Goal: Transaction & Acquisition: Download file/media

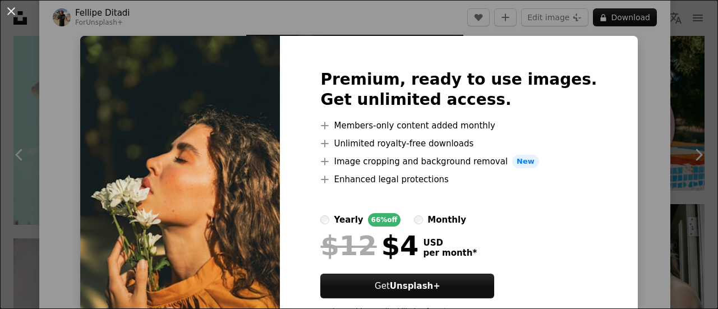
click at [68, 65] on div "An X shape Premium, ready to use images. Get unlimited access. A plus sign Memb…" at bounding box center [359, 154] width 718 height 309
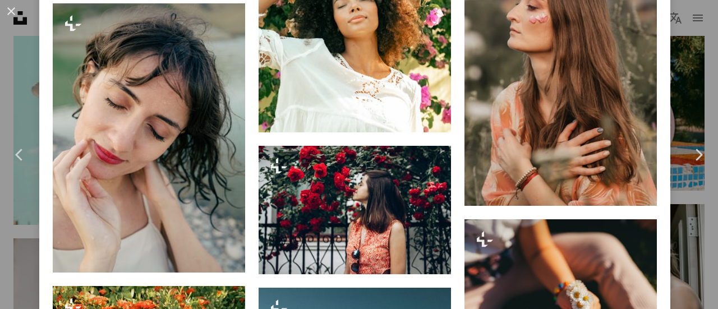
scroll to position [4599, 0]
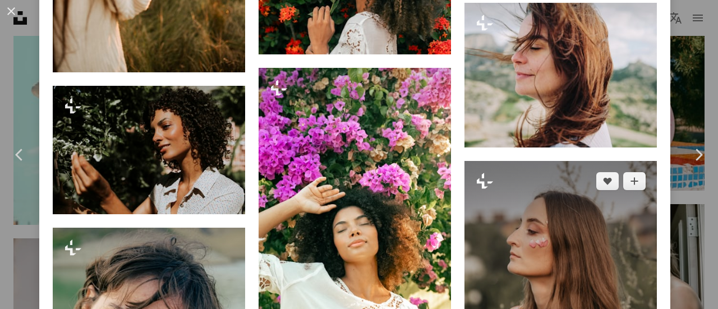
click at [478, 173] on icon at bounding box center [485, 181] width 16 height 16
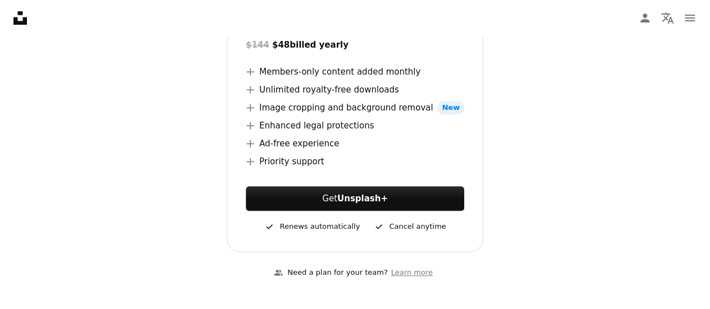
scroll to position [224, 0]
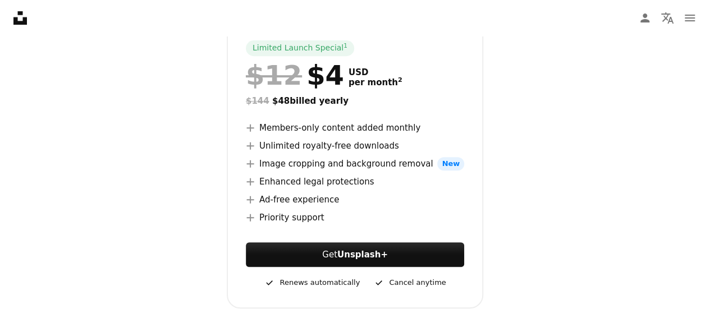
click at [405, 282] on div "A checkmark Cancel anytime" at bounding box center [409, 282] width 72 height 13
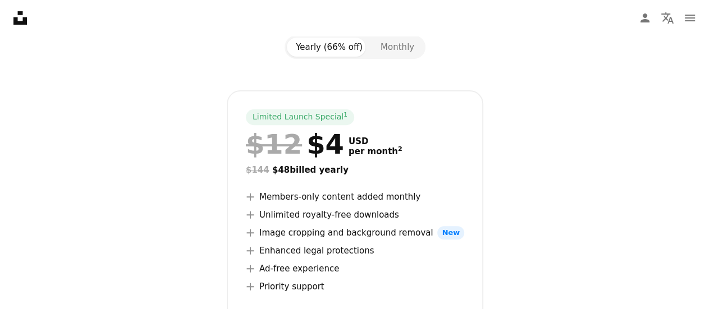
scroll to position [56, 0]
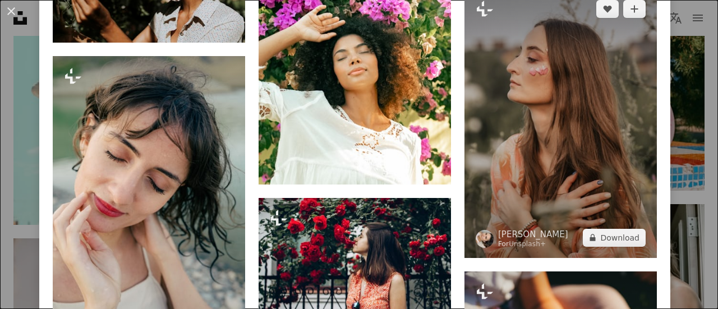
scroll to position [4714, 0]
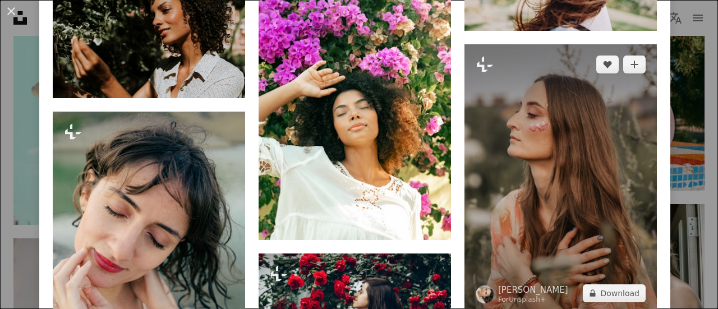
click at [569, 98] on img at bounding box center [560, 178] width 192 height 269
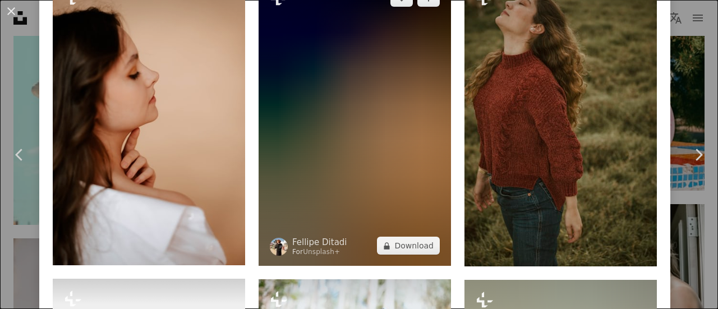
scroll to position [1290, 0]
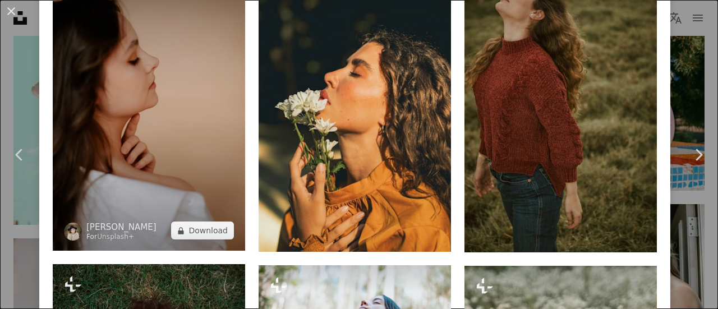
click at [162, 142] on img at bounding box center [149, 107] width 192 height 288
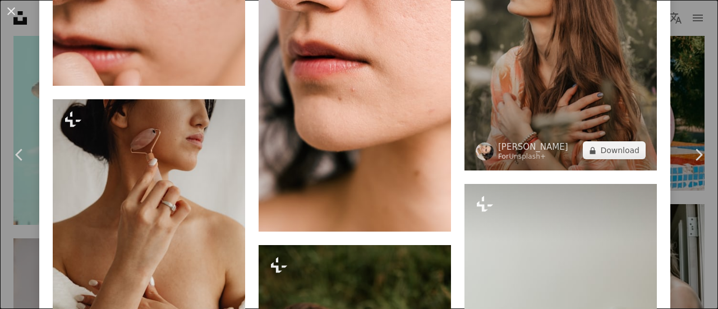
scroll to position [4576, 0]
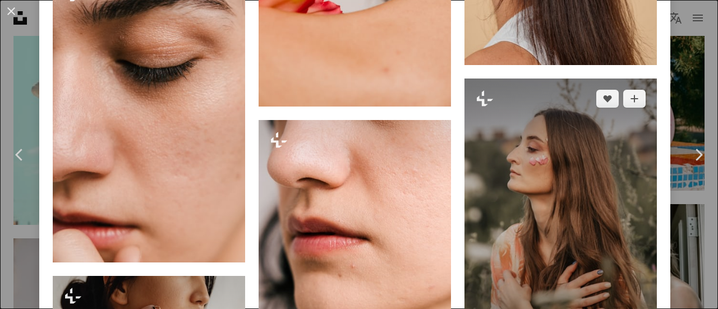
click at [514, 100] on img at bounding box center [560, 213] width 192 height 269
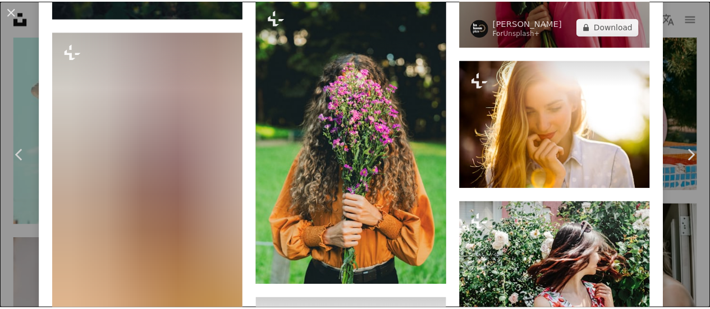
scroll to position [7717, 0]
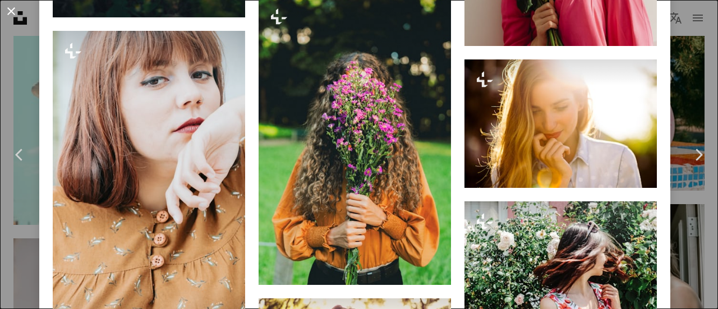
click at [16, 16] on button "An X shape" at bounding box center [10, 10] width 13 height 13
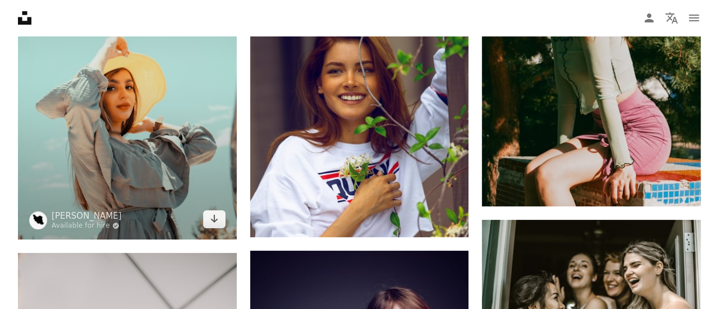
scroll to position [2075, 0]
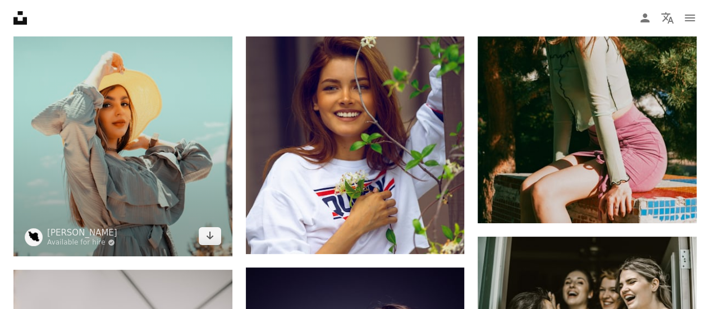
click at [194, 127] on img at bounding box center [122, 92] width 219 height 328
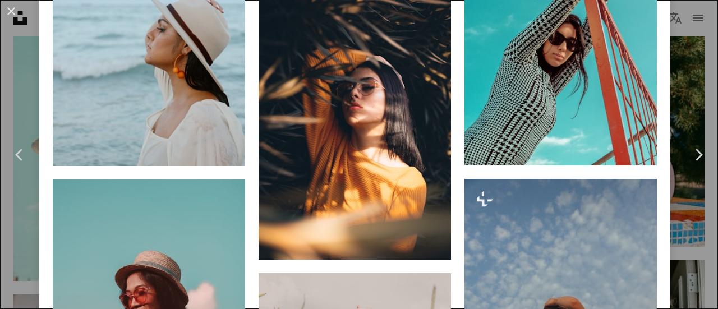
scroll to position [1178, 0]
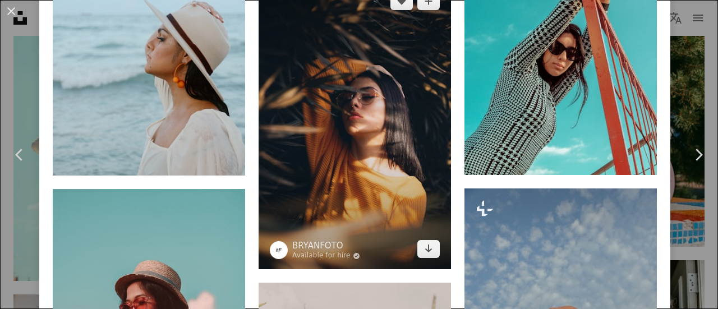
click at [293, 139] on img at bounding box center [355, 125] width 192 height 288
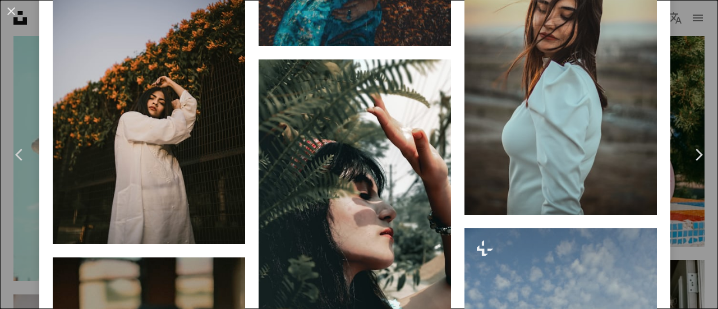
scroll to position [1010, 0]
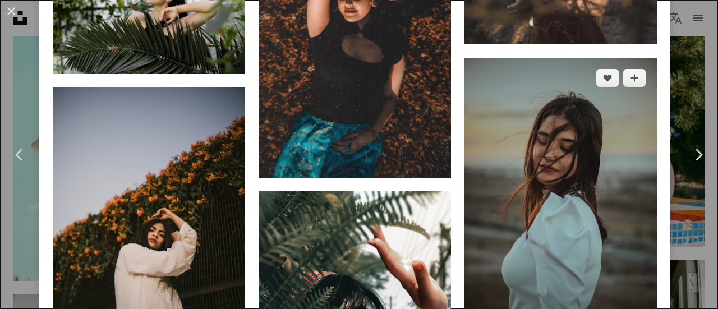
click at [534, 158] on img at bounding box center [560, 202] width 192 height 288
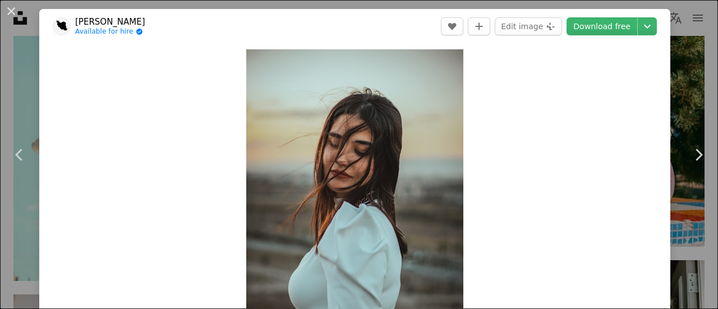
click at [592, 16] on header "Navid Sohrabi Available for hire A checkmark inside of a circle A heart A plus …" at bounding box center [354, 26] width 631 height 35
click at [592, 22] on link "Download free" at bounding box center [601, 26] width 71 height 18
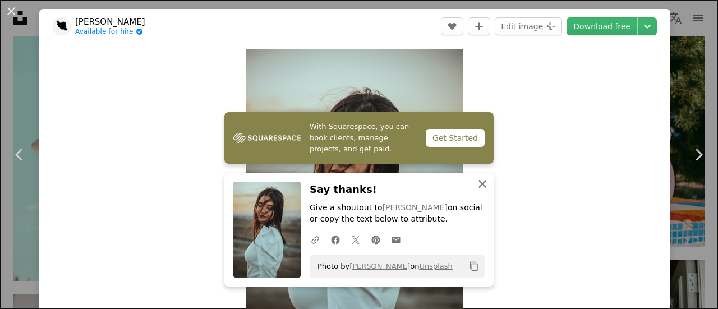
click at [479, 178] on icon "An X shape" at bounding box center [482, 183] width 13 height 13
